Goal: Check status: Check status

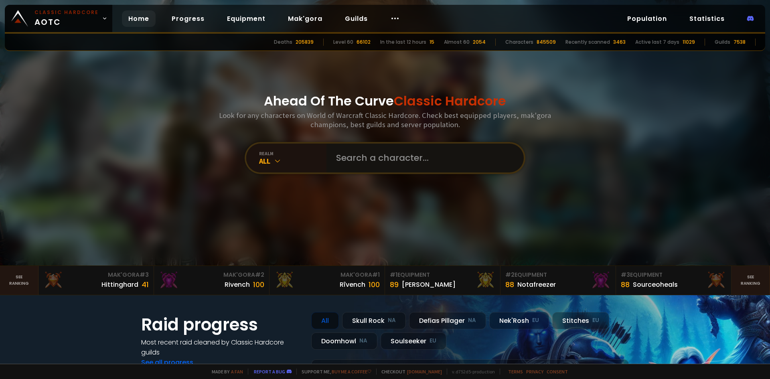
click at [363, 160] on input "text" at bounding box center [422, 157] width 183 height 29
type input "pinkythewise"
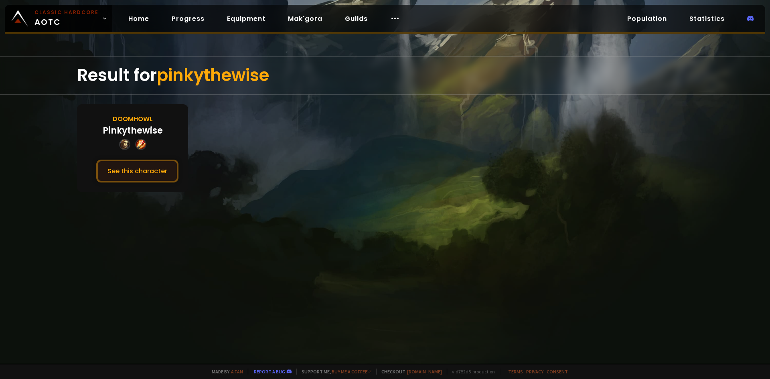
click at [158, 172] on button "See this character" at bounding box center [137, 171] width 82 height 23
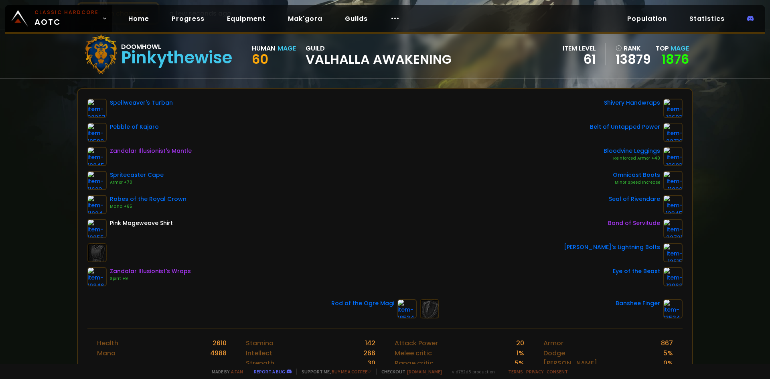
scroll to position [80, 0]
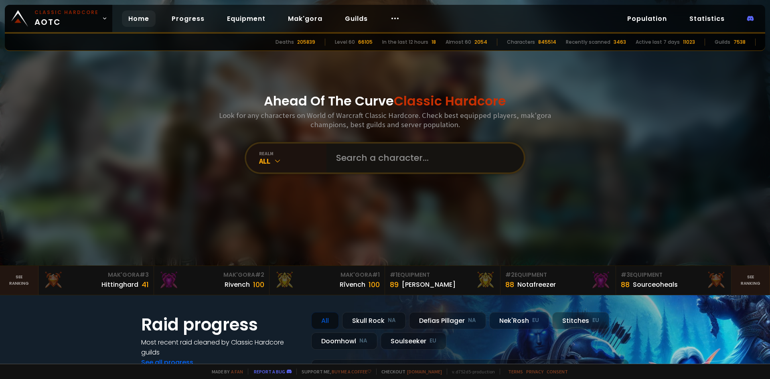
click at [370, 162] on input "text" at bounding box center [422, 157] width 183 height 29
type input "Tobystone"
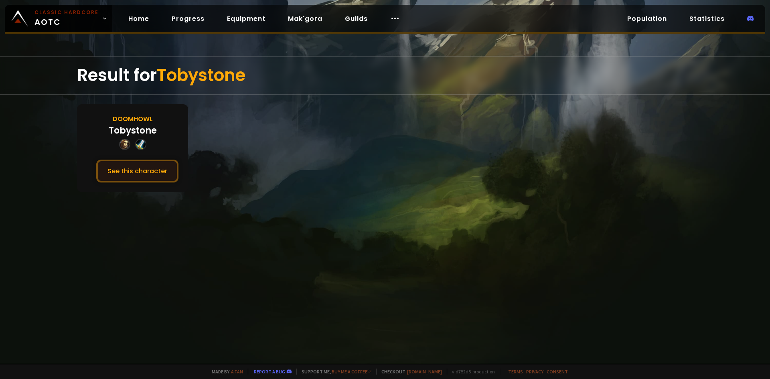
click at [131, 172] on button "See this character" at bounding box center [137, 171] width 82 height 23
